Goal: Task Accomplishment & Management: Use online tool/utility

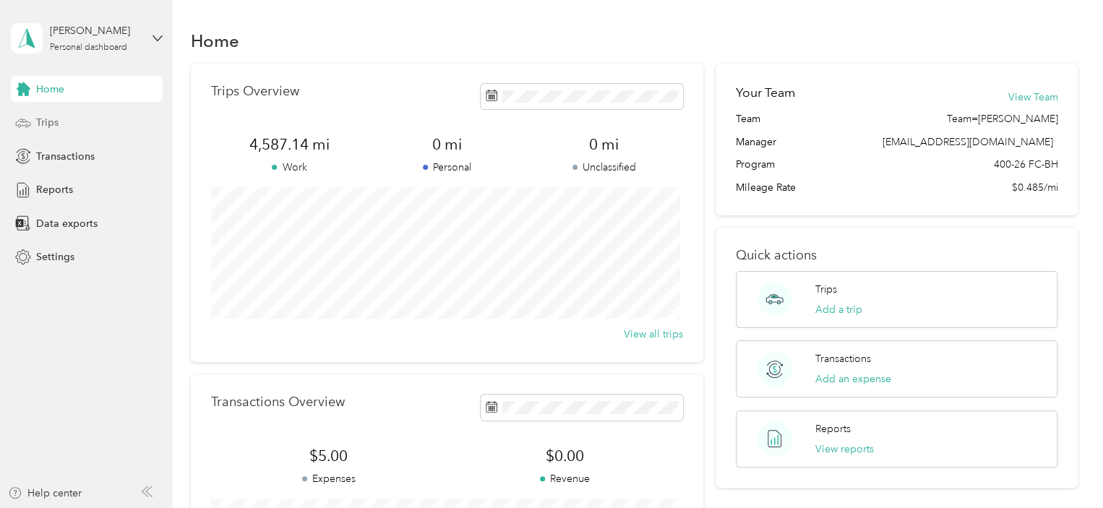
click at [51, 126] on span "Trips" at bounding box center [47, 122] width 22 height 15
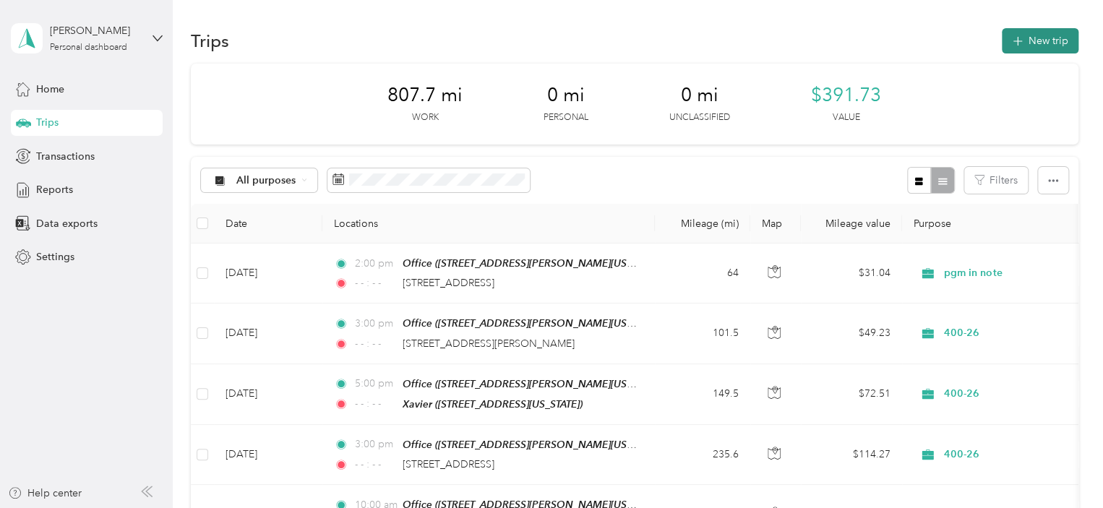
click at [1034, 39] on button "New trip" at bounding box center [1039, 40] width 77 height 25
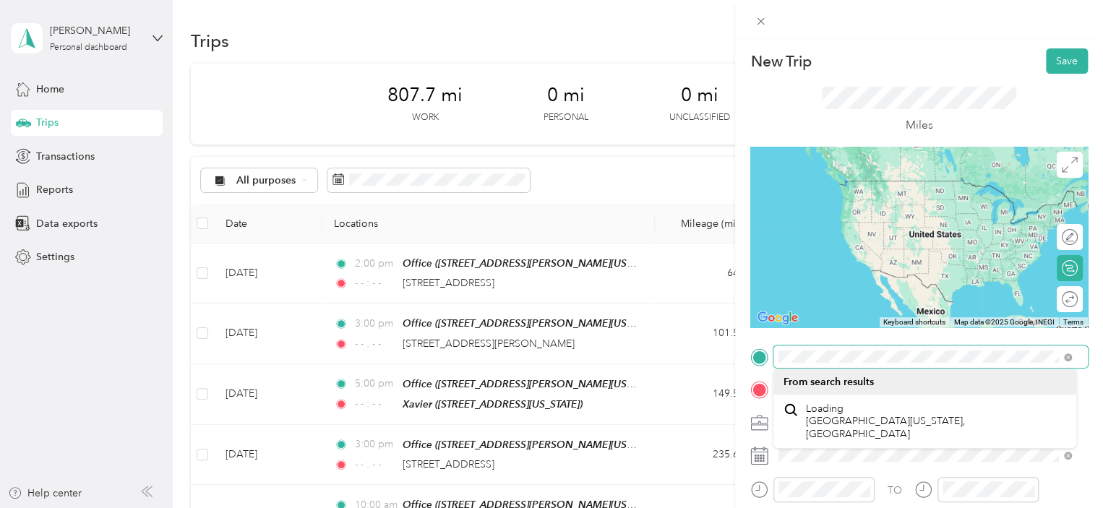
click at [754, 357] on div at bounding box center [918, 356] width 337 height 23
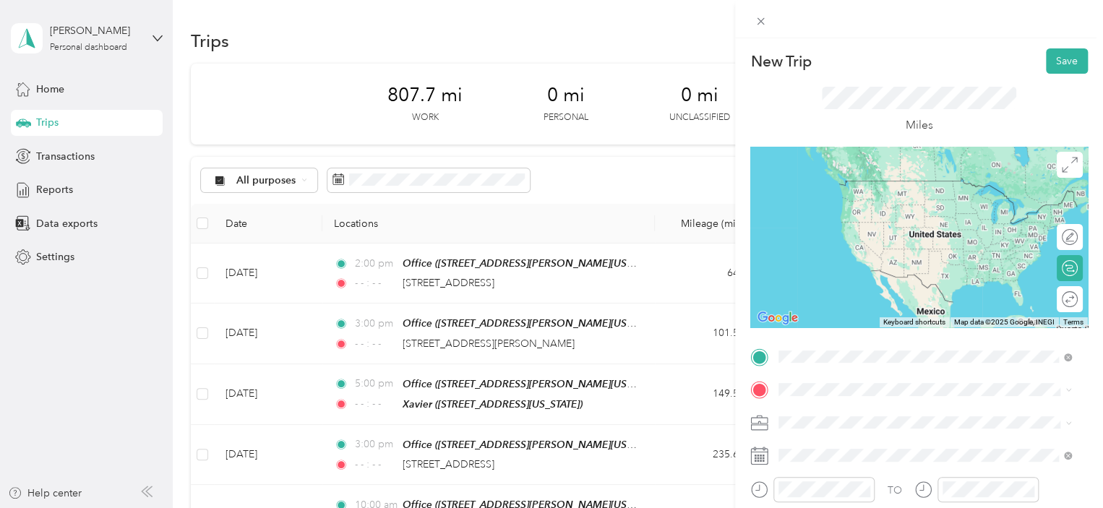
click at [847, 270] on span "[STREET_ADDRESS][PERSON_NAME][US_STATE]" at bounding box center [918, 276] width 225 height 12
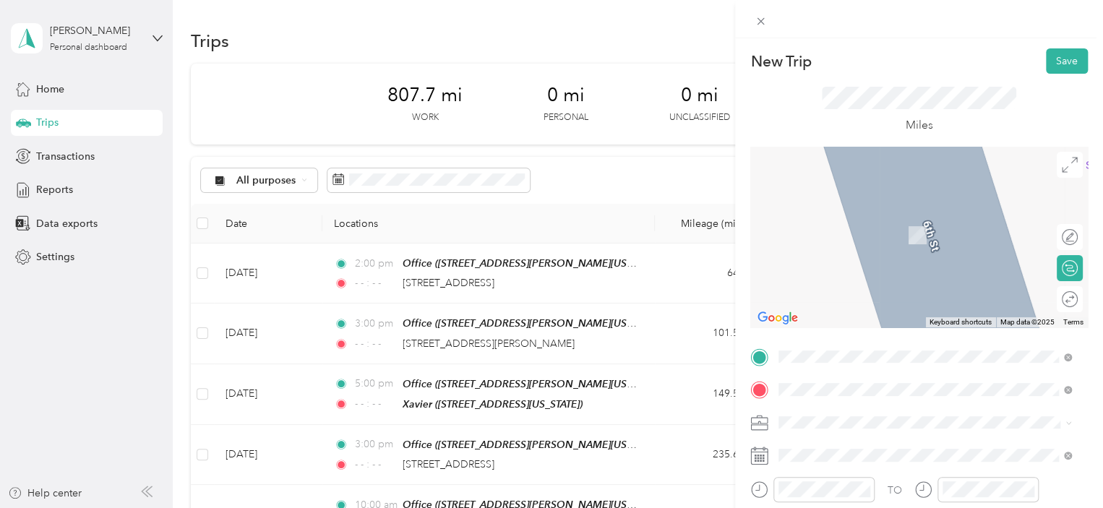
click at [873, 239] on div "[PERSON_NAME] [STREET_ADDRESS][US_STATE]" at bounding box center [878, 227] width 145 height 30
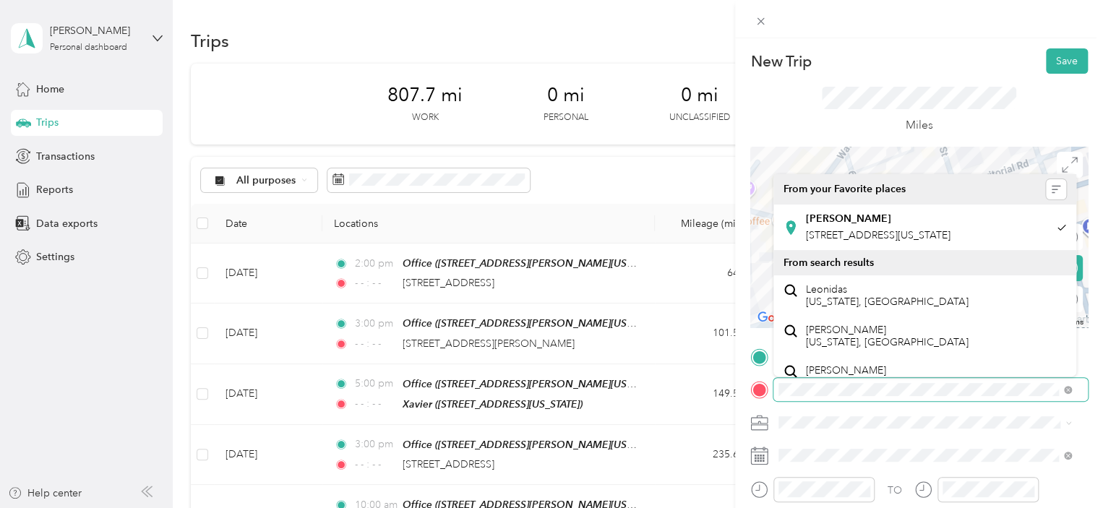
scroll to position [0, 126]
click at [1058, 388] on span at bounding box center [930, 389] width 314 height 23
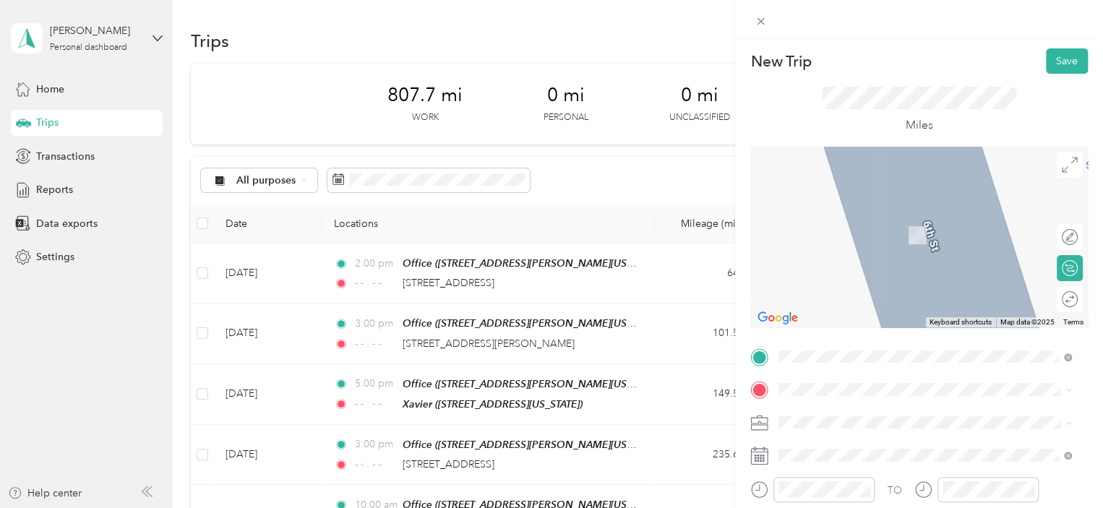
click at [995, 413] on span at bounding box center [930, 422] width 314 height 23
click at [853, 234] on span "[STREET_ADDRESS][US_STATE]" at bounding box center [878, 227] width 145 height 13
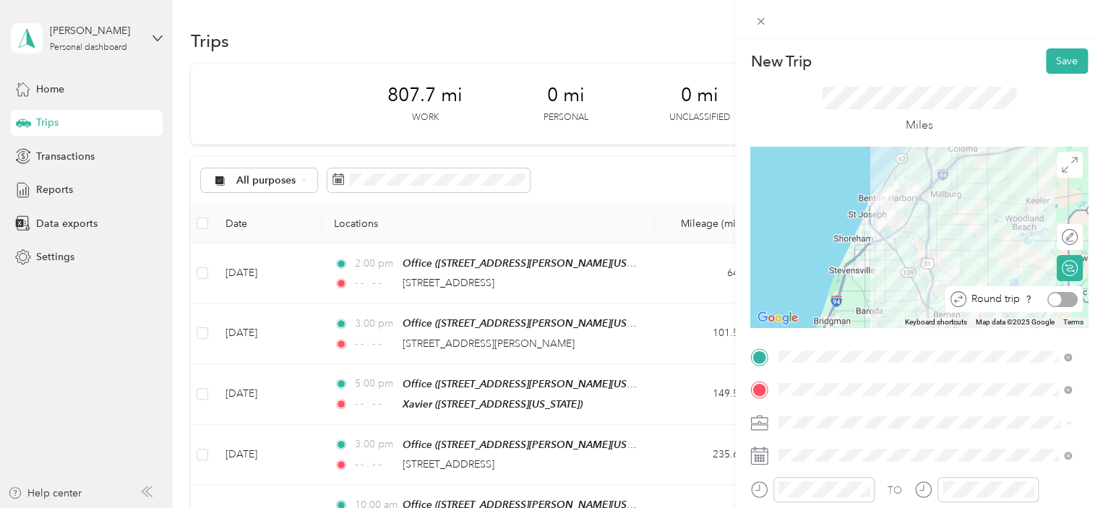
click at [1051, 298] on div at bounding box center [1062, 299] width 30 height 15
click at [811, 368] on span "400-26" at bounding box center [799, 372] width 32 height 12
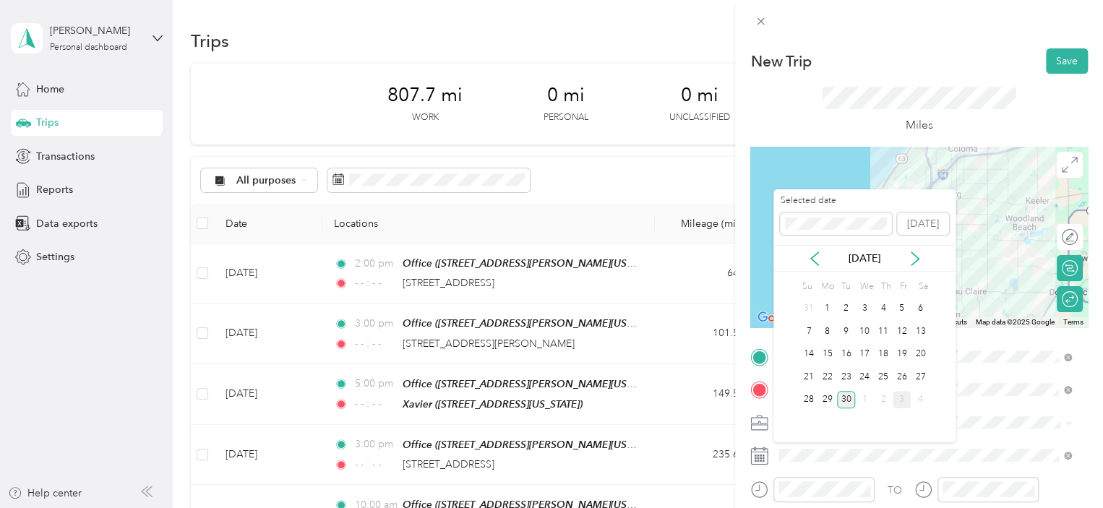
click at [907, 402] on div "3" at bounding box center [901, 400] width 19 height 18
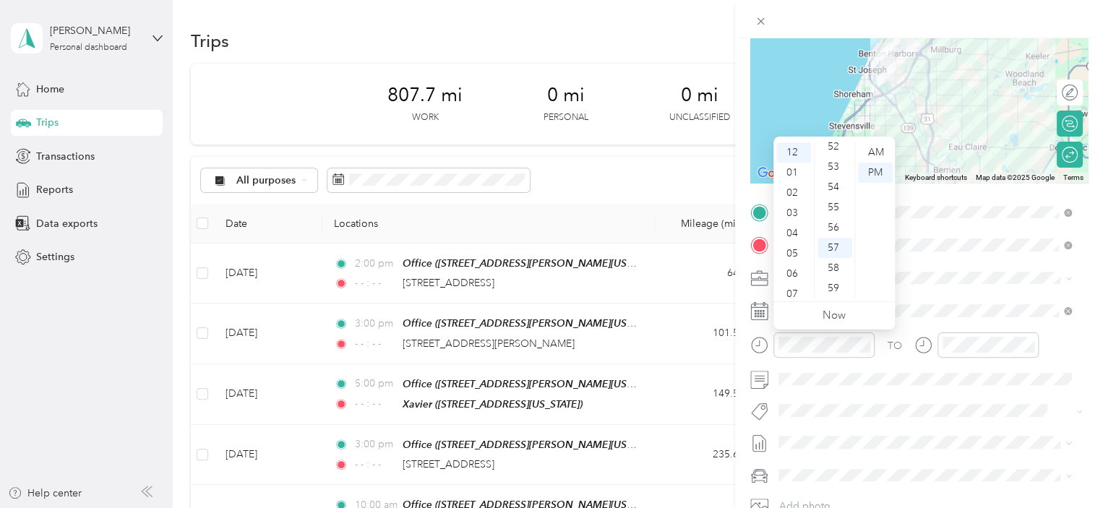
scroll to position [87, 0]
click at [797, 265] on div "10" at bounding box center [793, 268] width 35 height 20
drag, startPoint x: 784, startPoint y: 270, endPoint x: 802, endPoint y: 271, distance: 18.1
click at [786, 270] on div "10" at bounding box center [793, 268] width 35 height 20
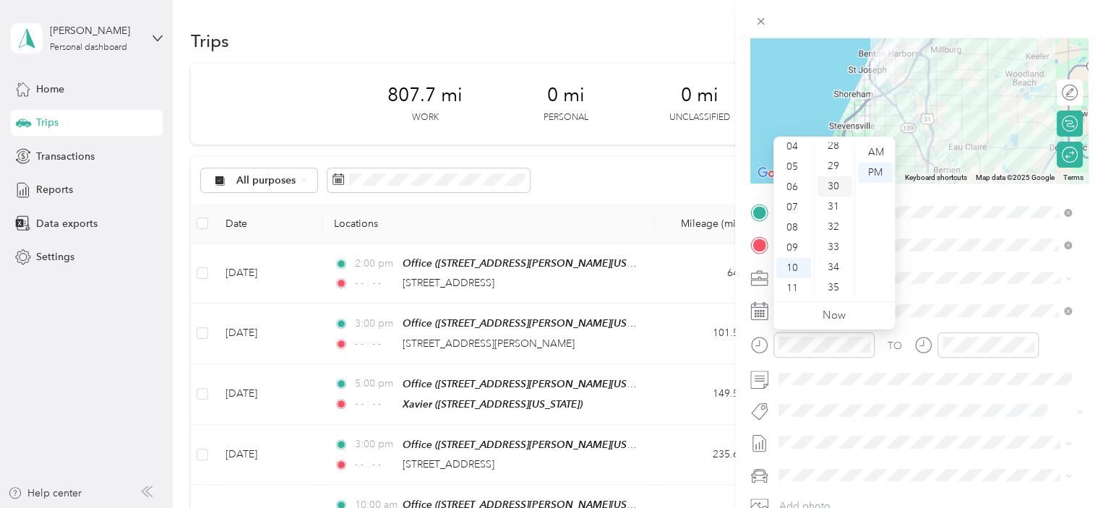
click at [835, 186] on div "30" at bounding box center [834, 186] width 35 height 20
click at [873, 171] on div "PM" at bounding box center [875, 173] width 35 height 20
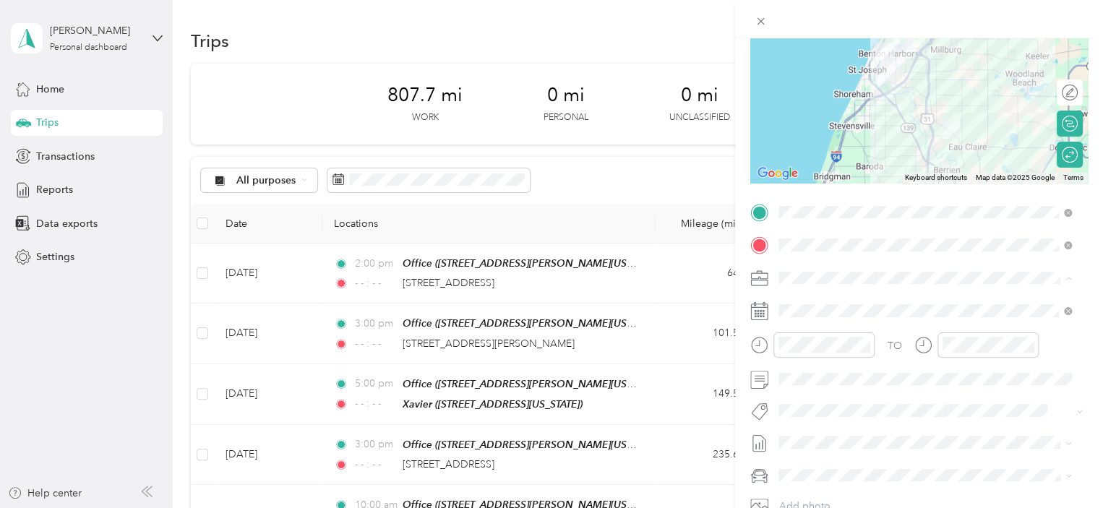
click at [840, 332] on div "400-26" at bounding box center [916, 328] width 266 height 15
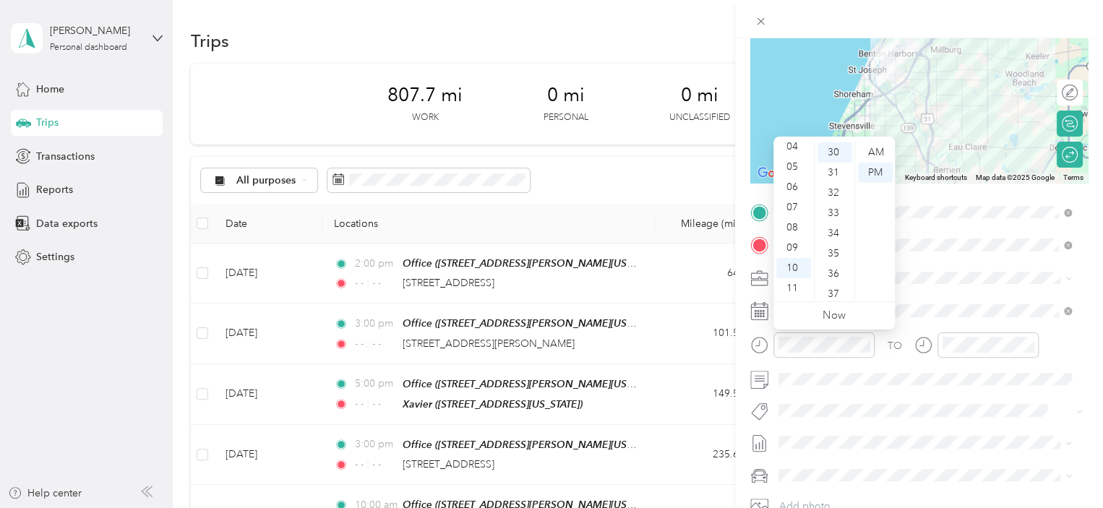
drag, startPoint x: 877, startPoint y: 152, endPoint x: 868, endPoint y: 235, distance: 82.8
click at [877, 153] on div "AM" at bounding box center [875, 152] width 35 height 20
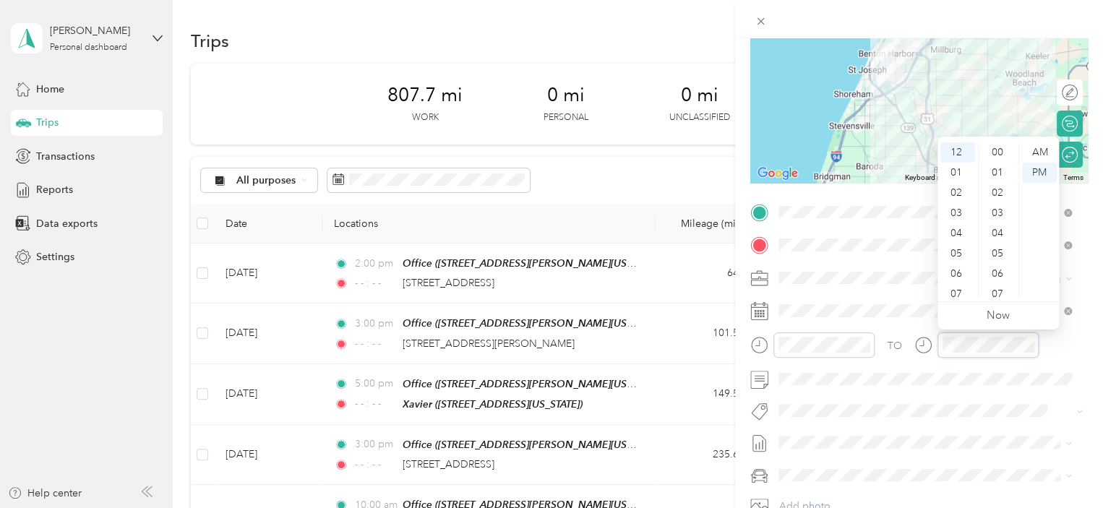
scroll to position [1058, 0]
click at [1027, 348] on icon "close-circle" at bounding box center [1028, 345] width 10 height 10
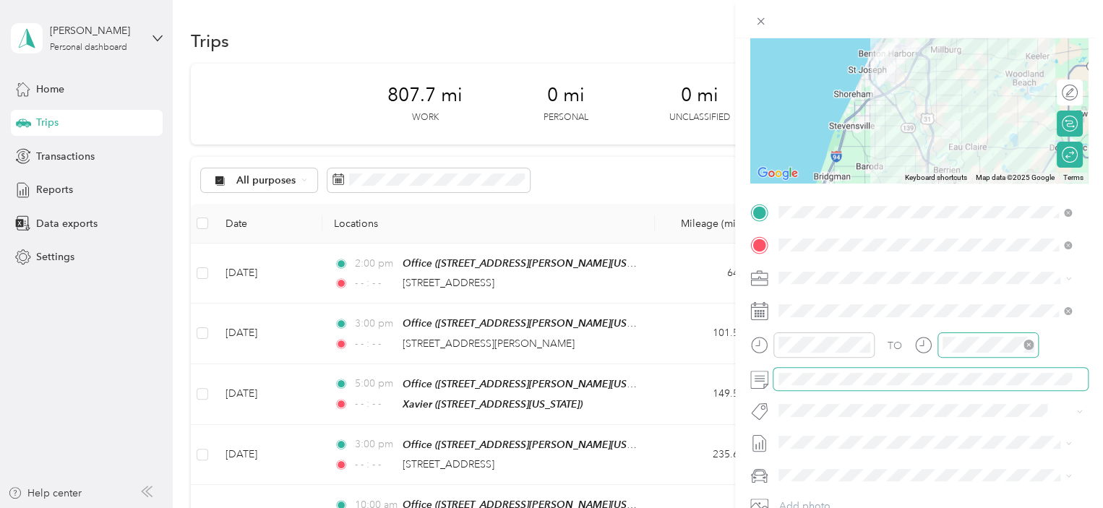
scroll to position [0, 0]
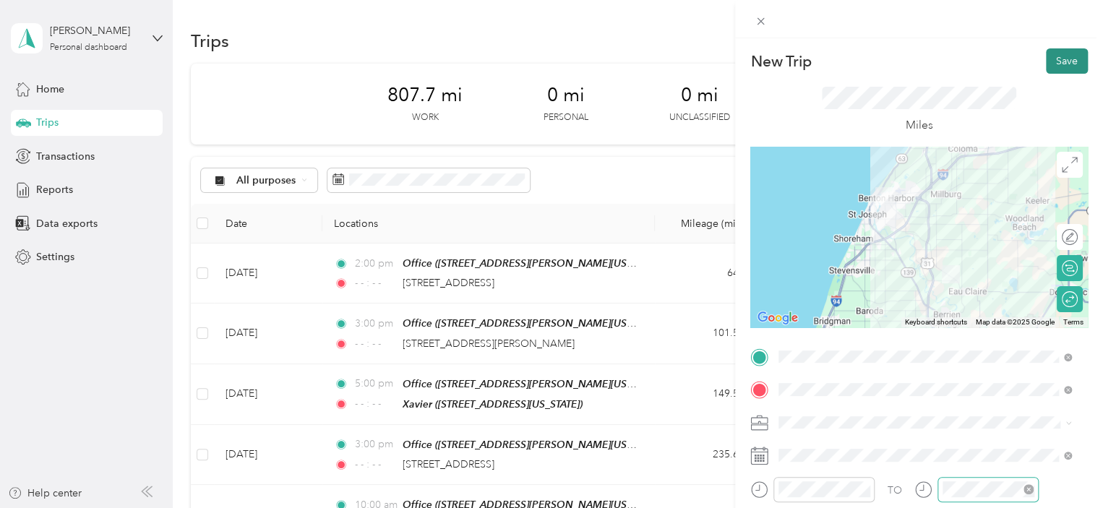
click at [1056, 57] on button "Save" at bounding box center [1066, 60] width 42 height 25
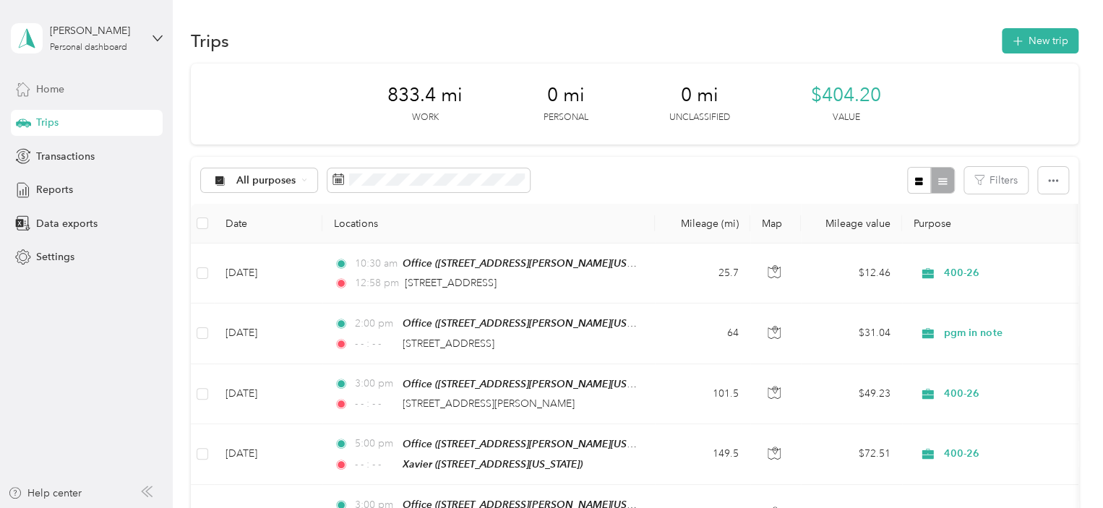
click at [38, 92] on span "Home" at bounding box center [50, 89] width 28 height 15
